Goal: Transaction & Acquisition: Purchase product/service

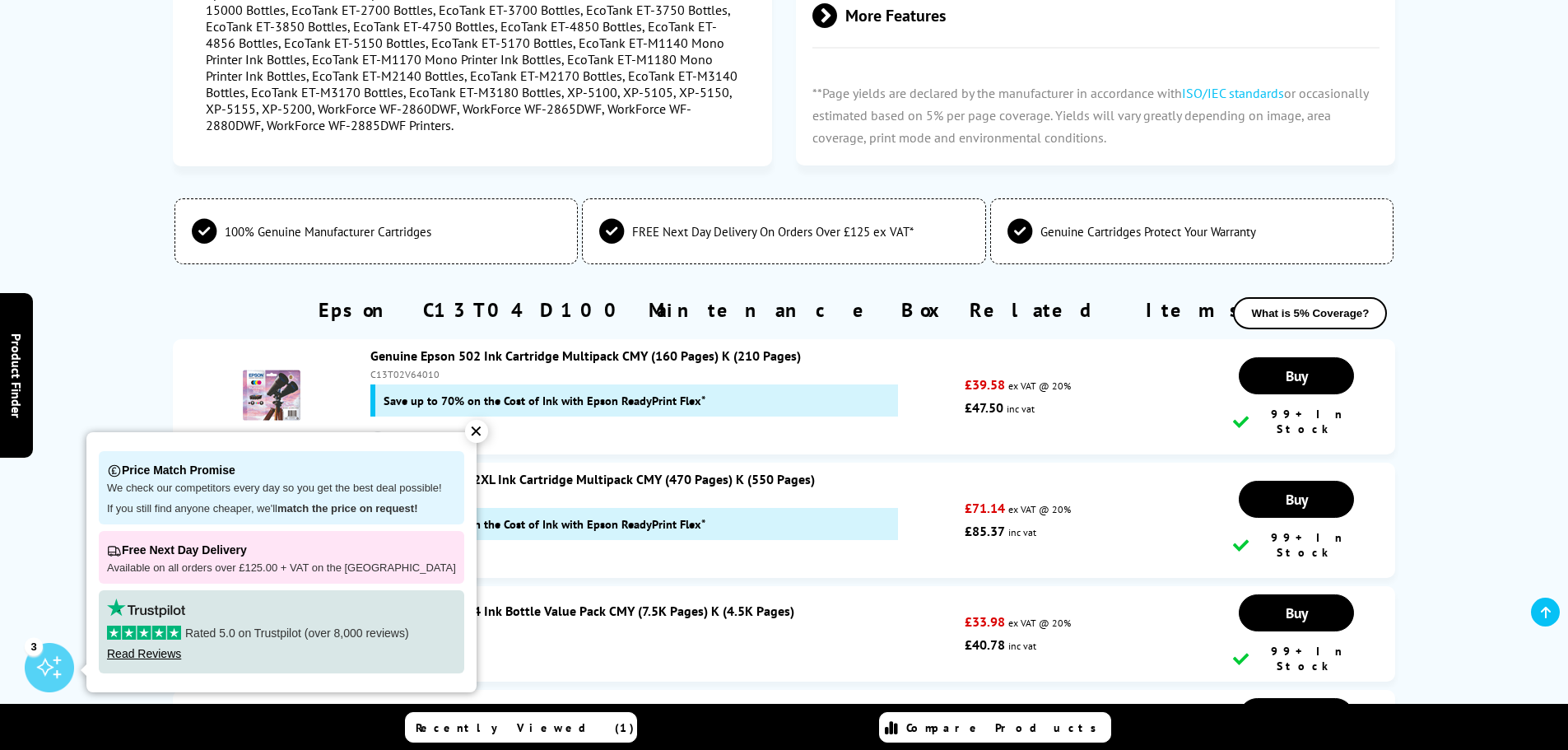
scroll to position [1729, 0]
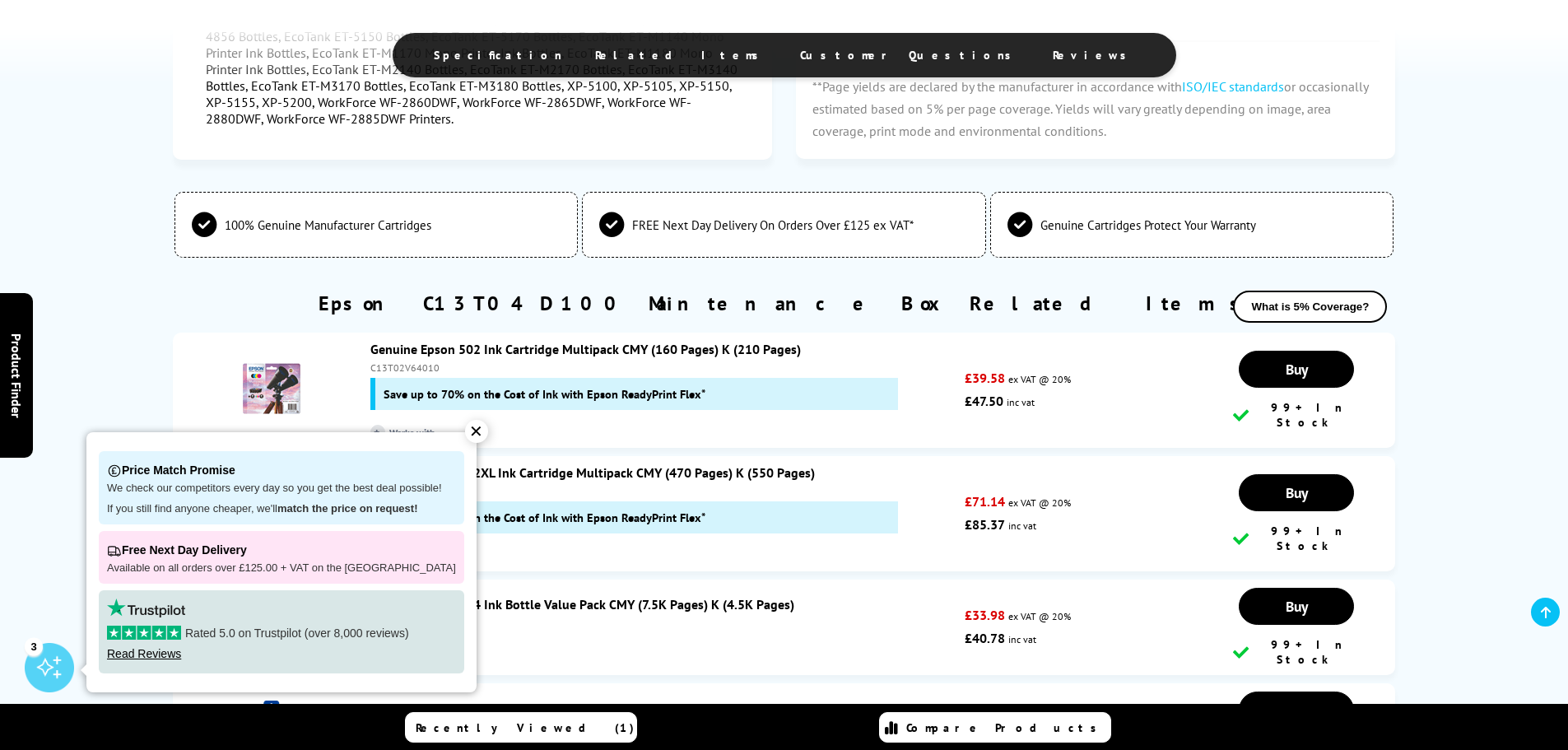
click at [467, 433] on div "✕" at bounding box center [476, 431] width 23 height 23
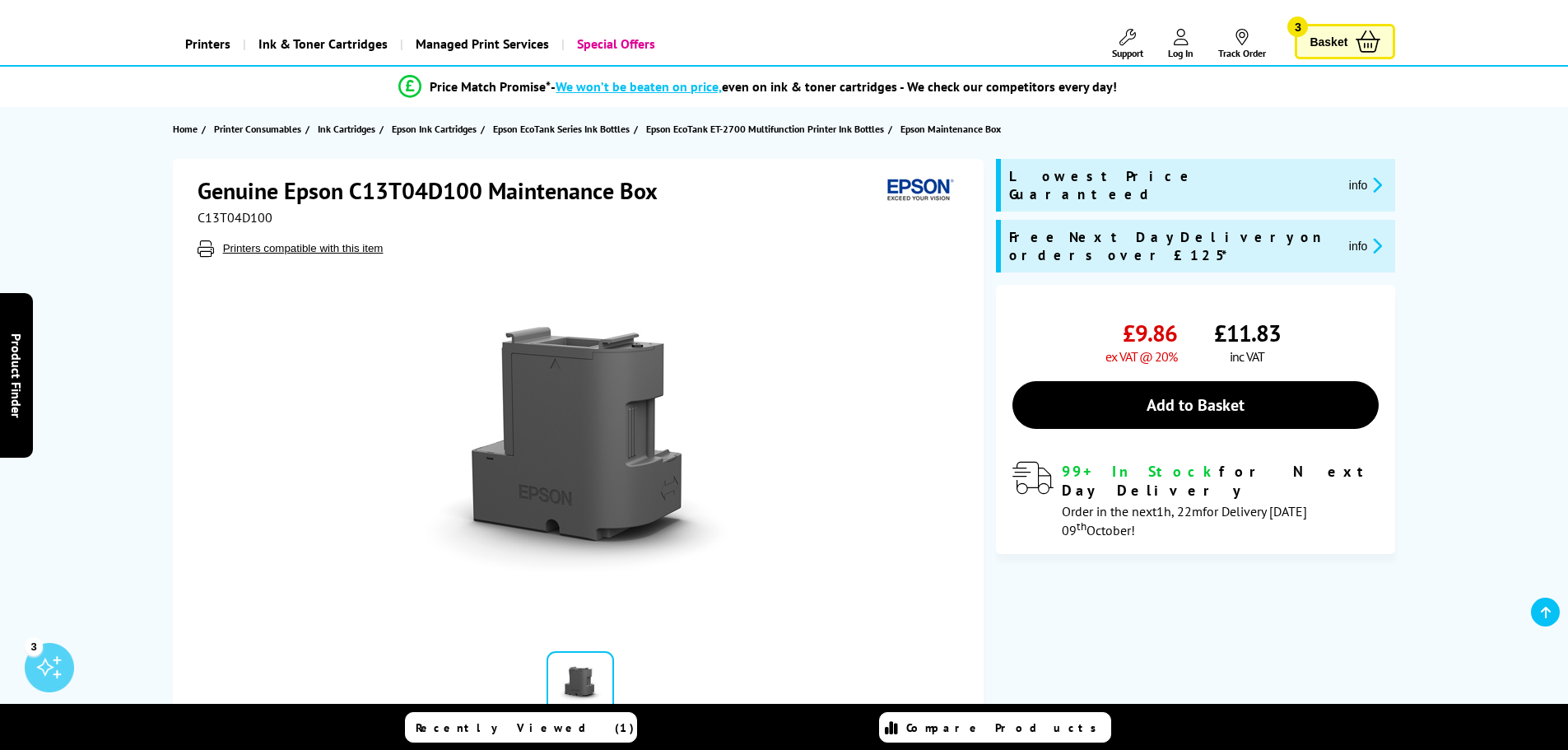
scroll to position [0, 0]
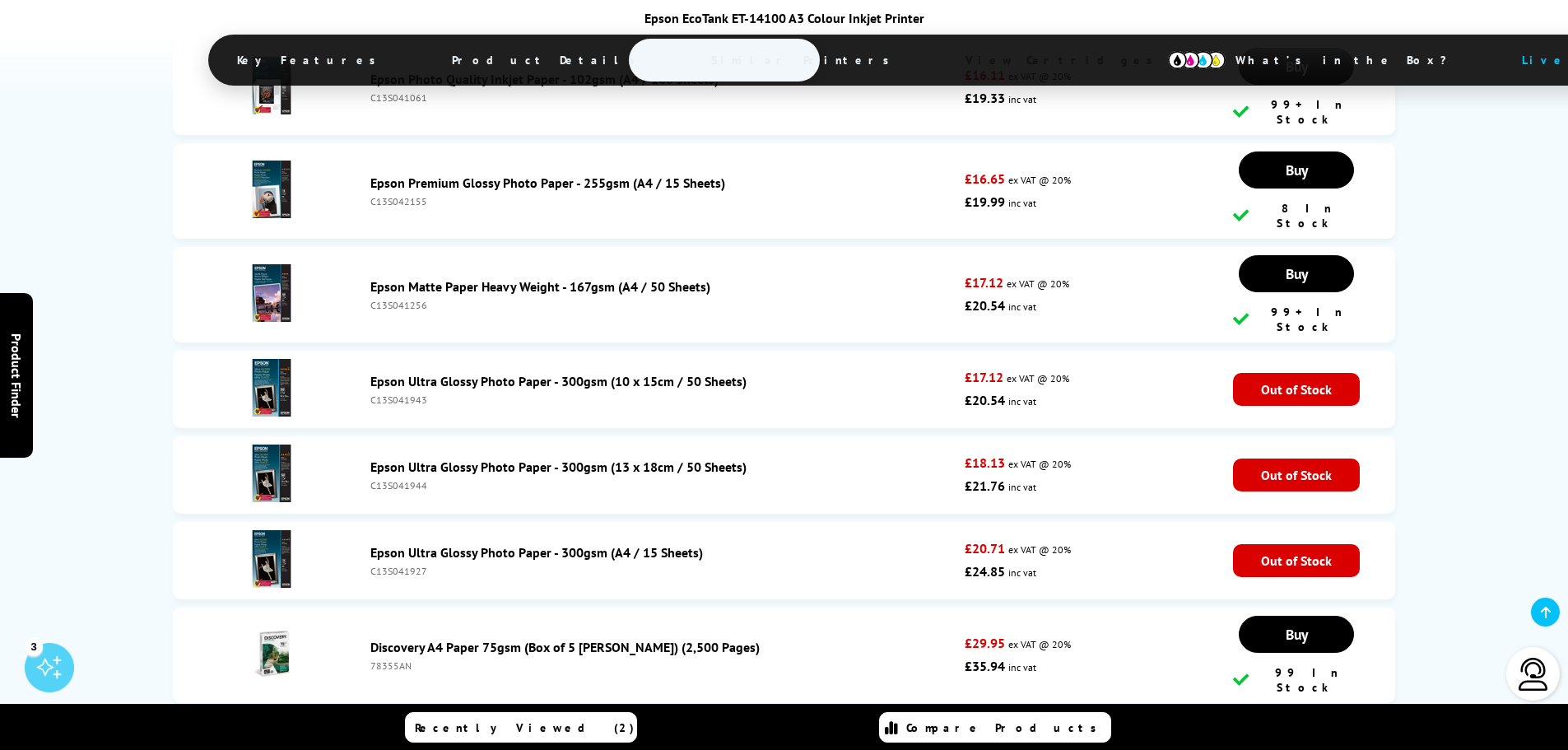
scroll to position [6175, 0]
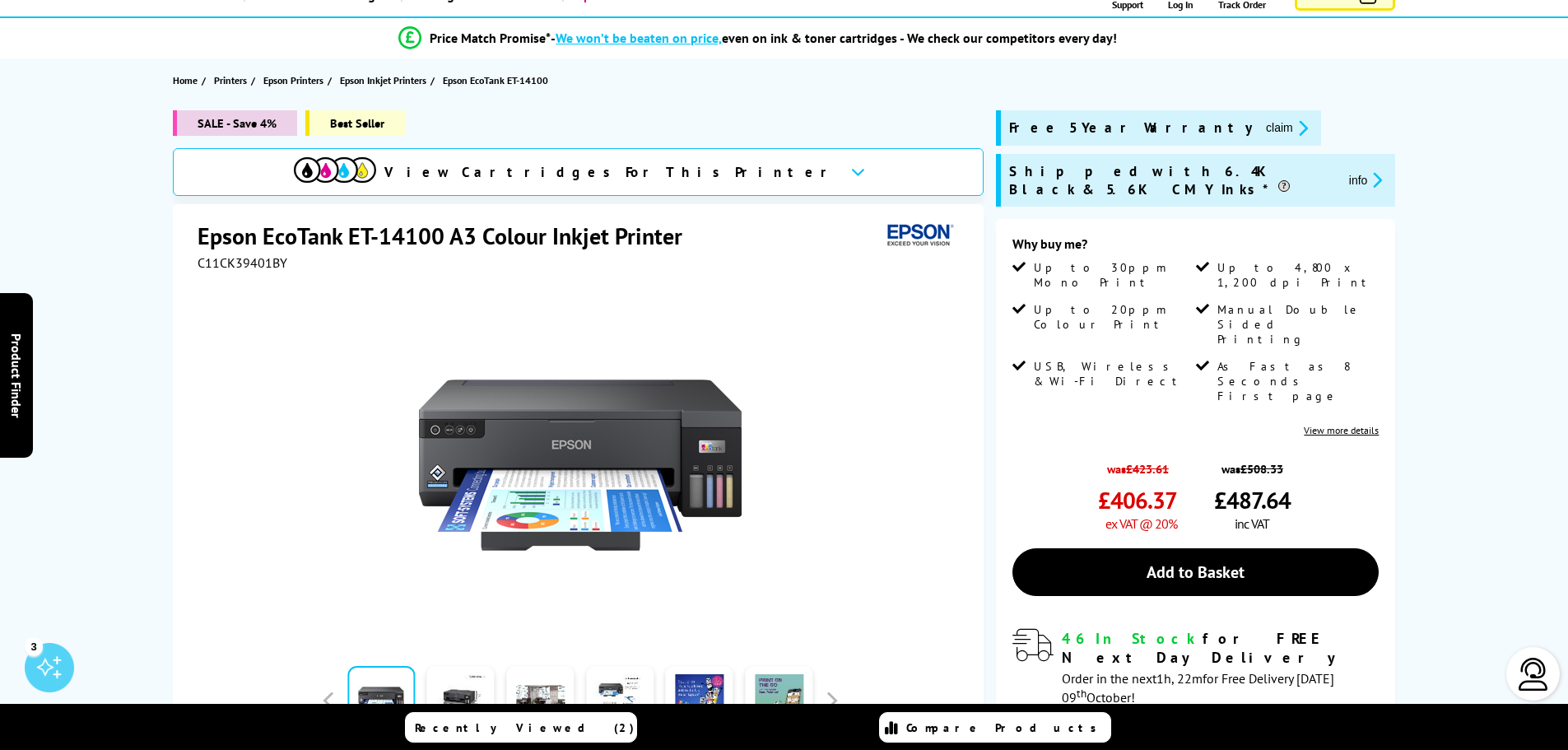
scroll to position [0, 0]
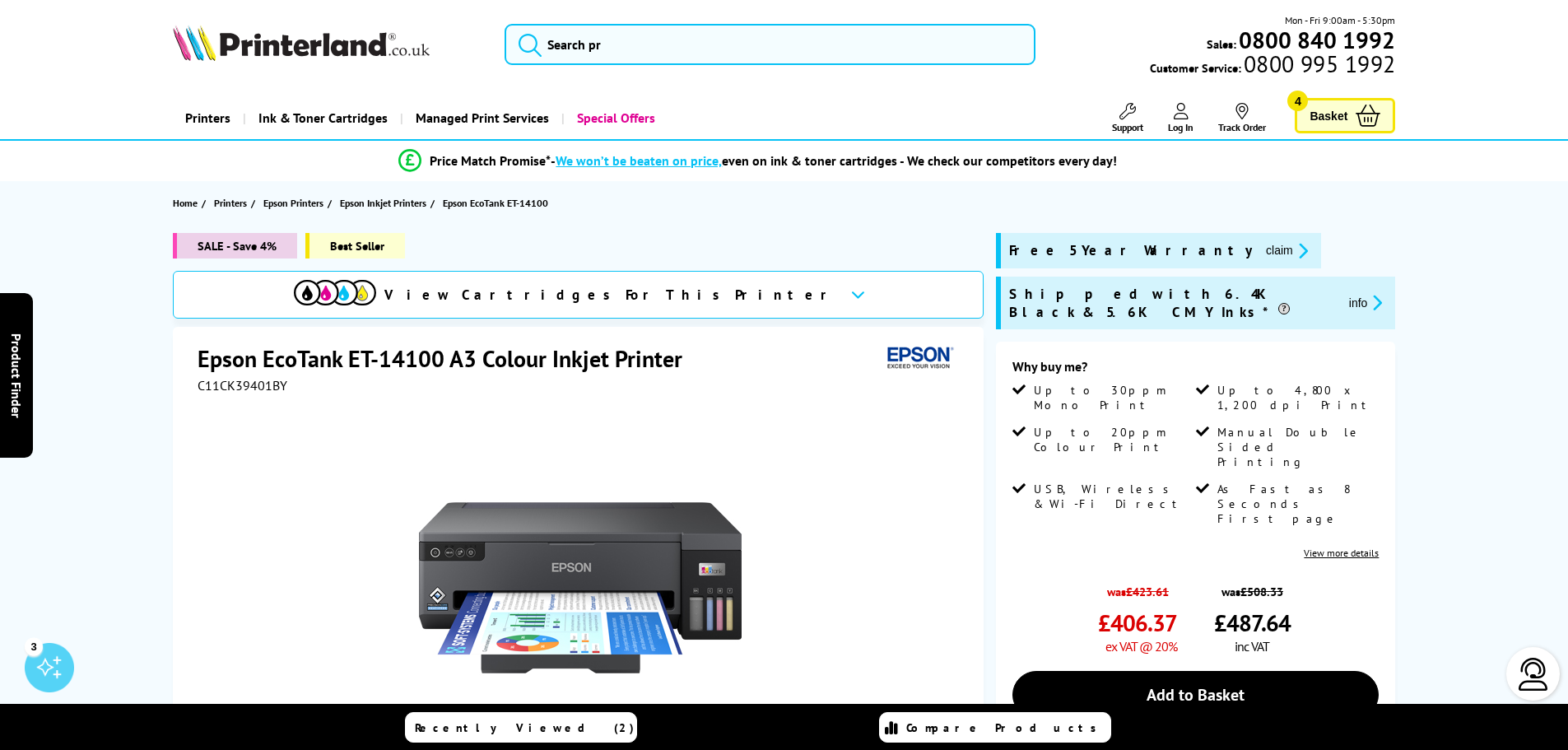
click at [1345, 118] on span "Basket" at bounding box center [1328, 115] width 38 height 22
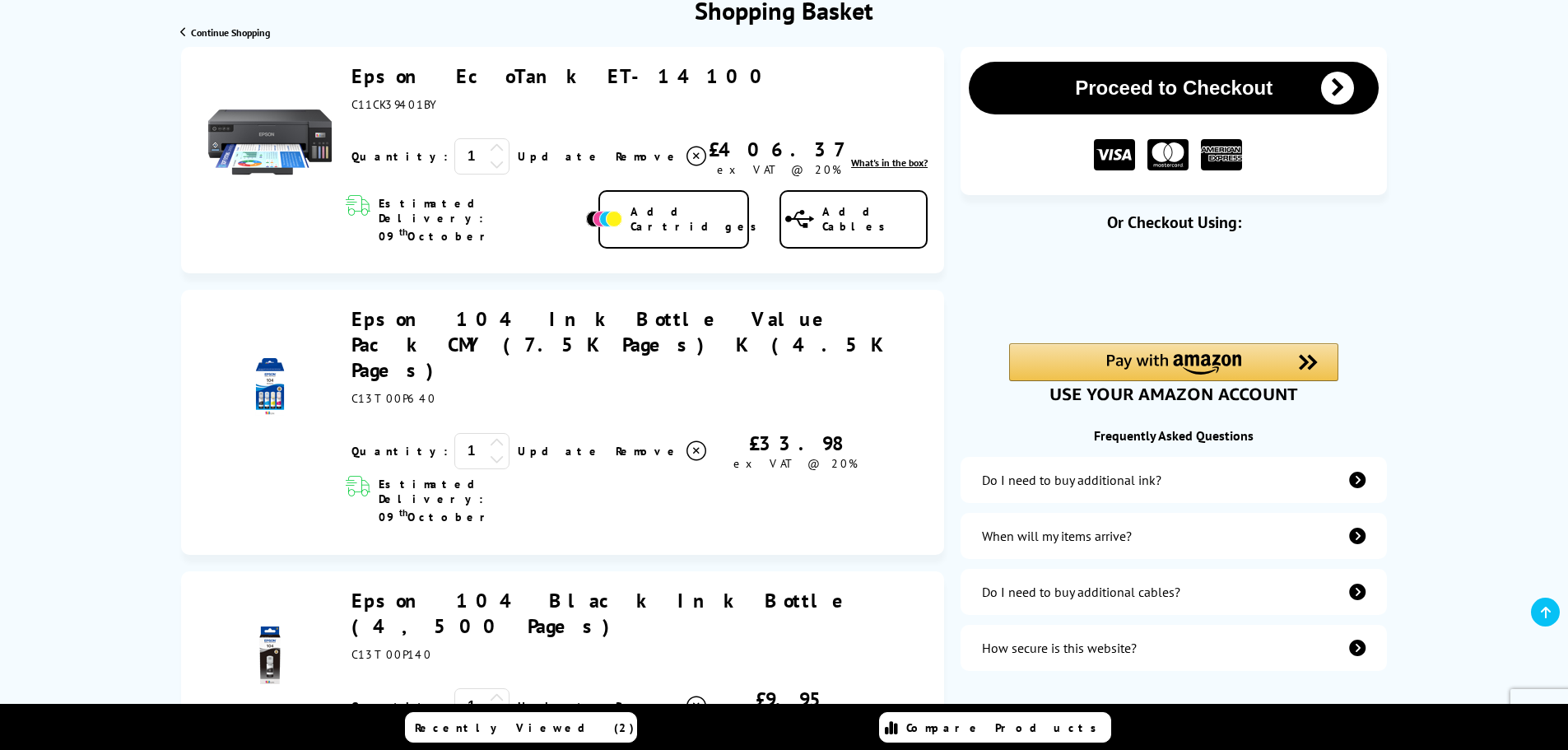
scroll to position [165, 0]
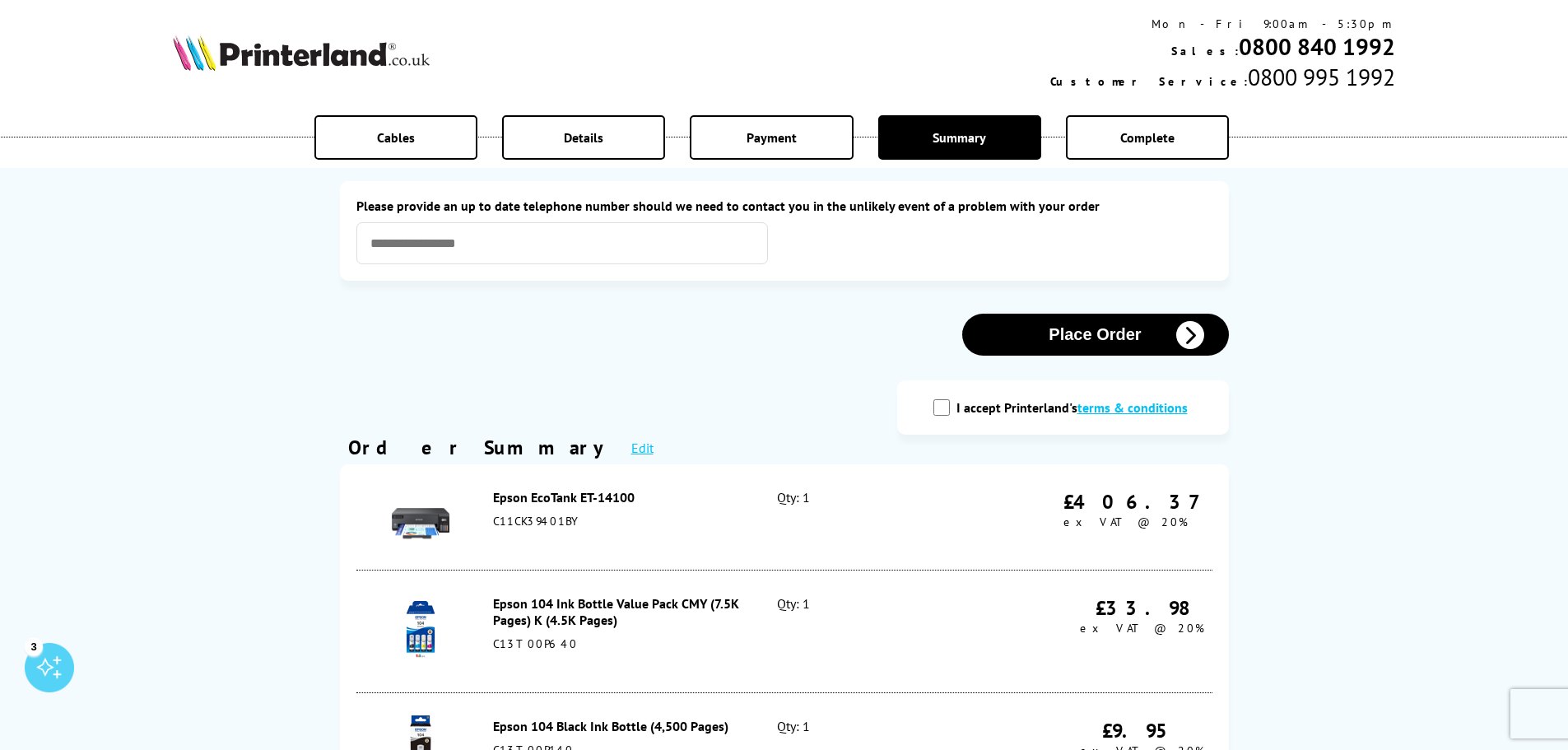
click at [947, 413] on input "I accept Printerland's terms & conditions" at bounding box center [941, 407] width 17 height 17
checkbox input "true"
click at [1197, 338] on icon "button" at bounding box center [1190, 335] width 28 height 28
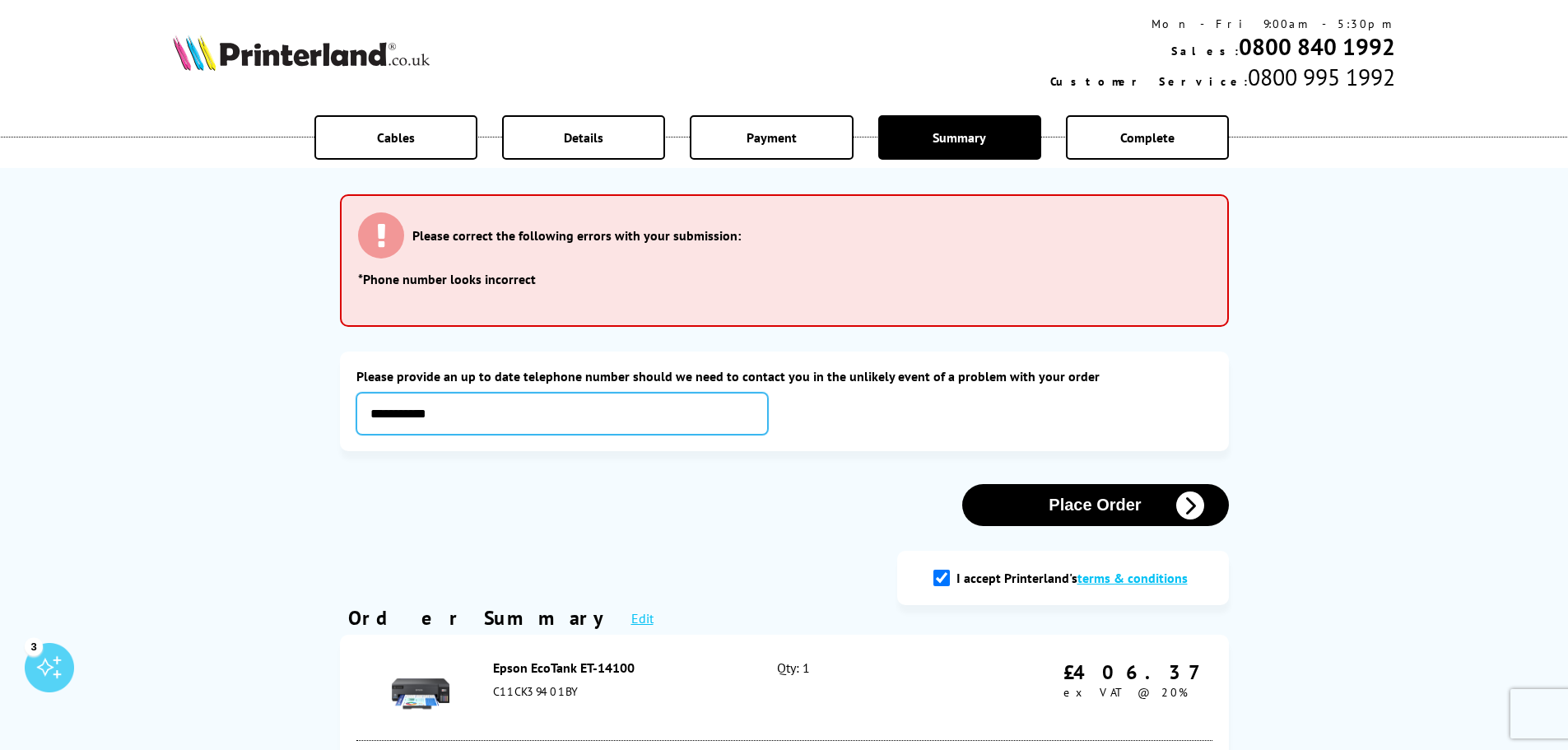
type input "**********"
click at [1071, 498] on button "Place Order" at bounding box center [1095, 505] width 267 height 42
